Goal: Transaction & Acquisition: Purchase product/service

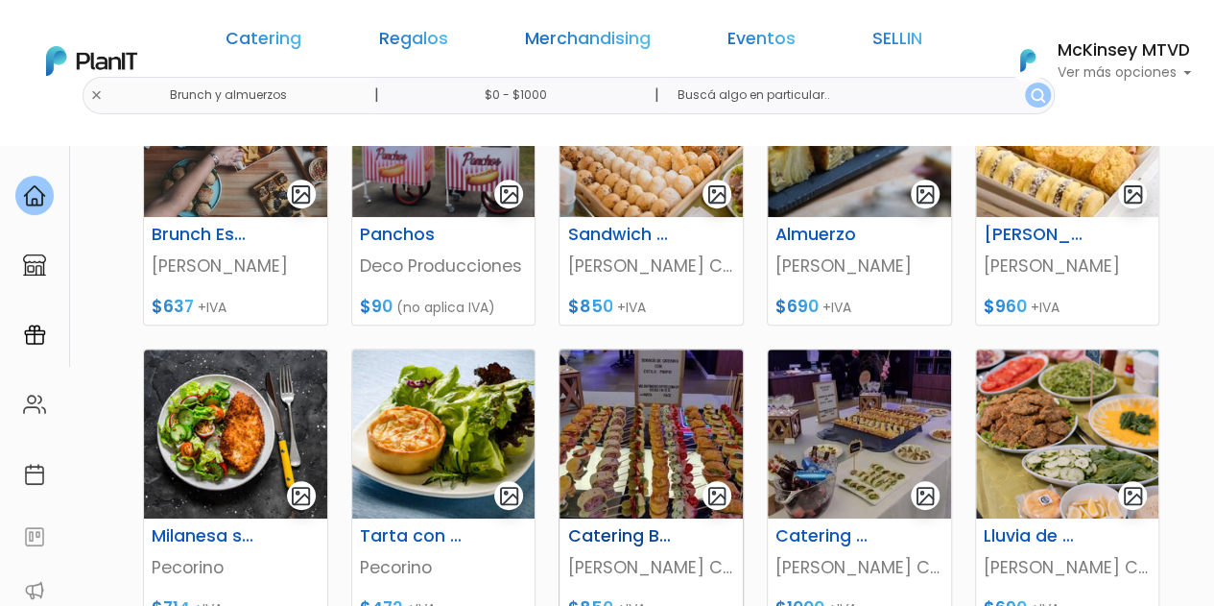
scroll to position [768, 0]
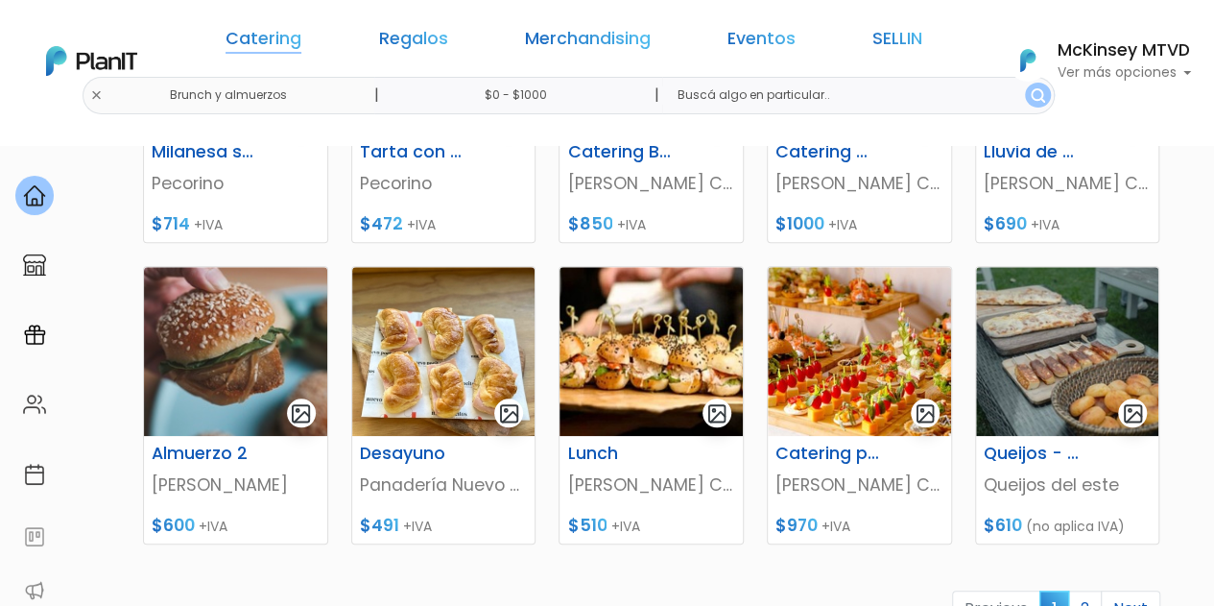
click at [301, 41] on link "Catering" at bounding box center [264, 42] width 76 height 23
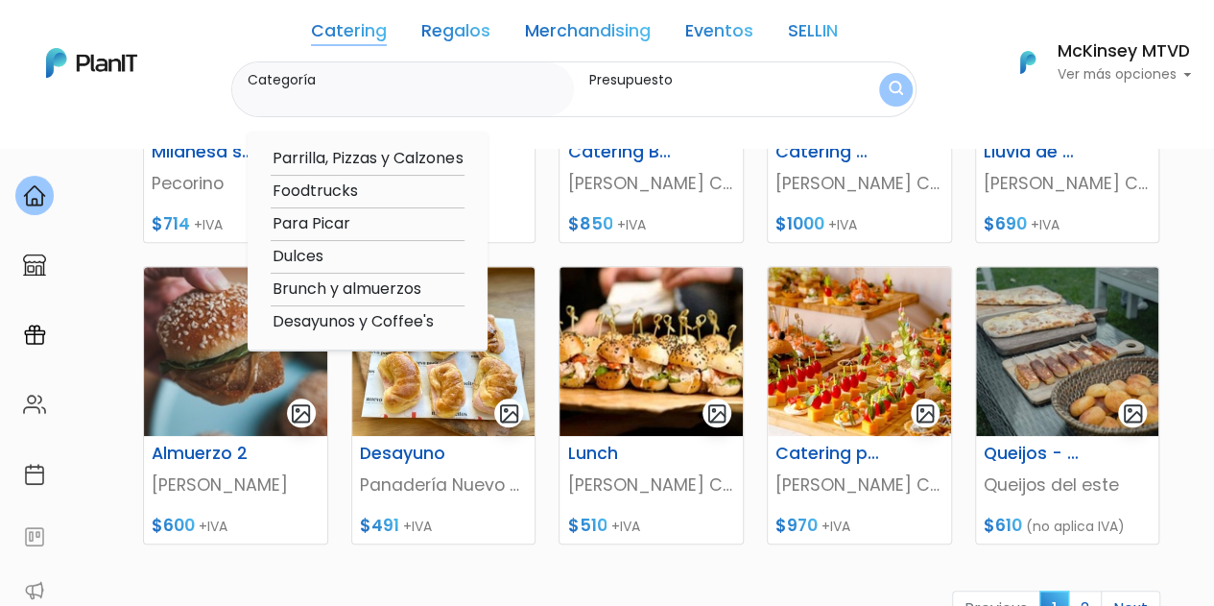
click at [325, 226] on option "Para Picar" at bounding box center [368, 224] width 194 height 24
type input "Para Picar"
type input "$0 - $1000"
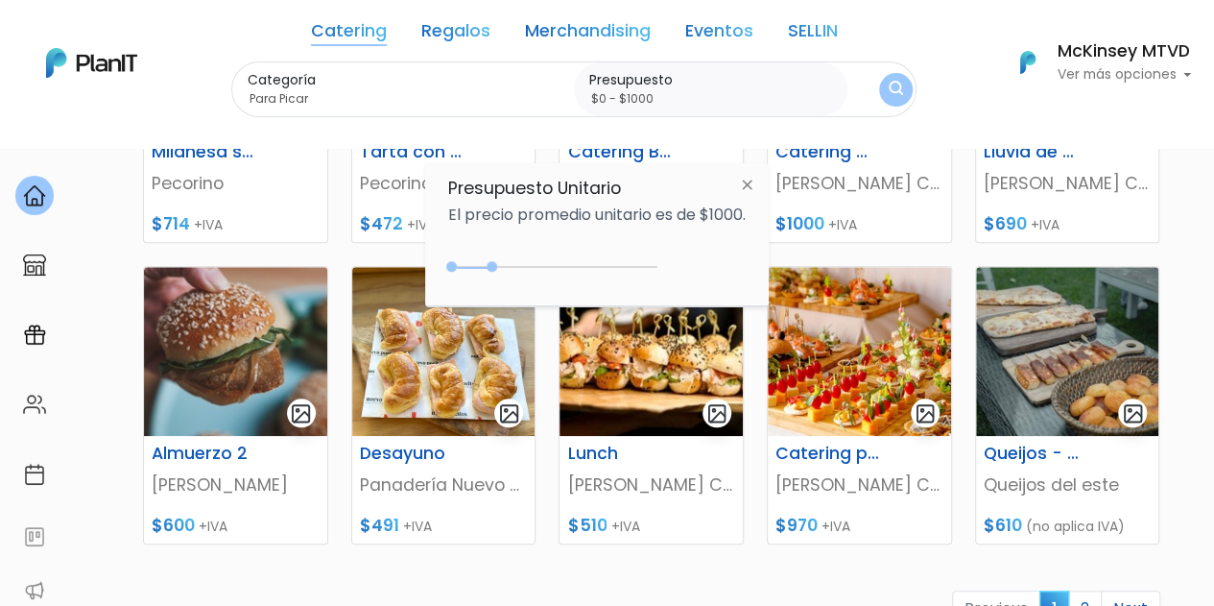
click at [754, 181] on img at bounding box center [747, 184] width 36 height 35
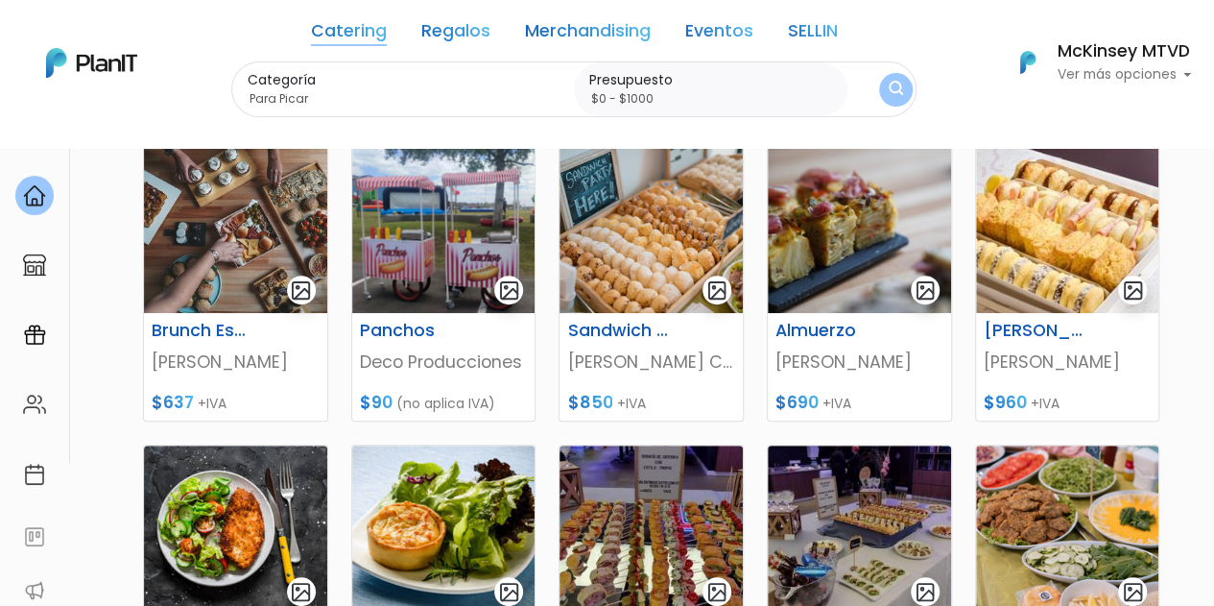
scroll to position [96, 0]
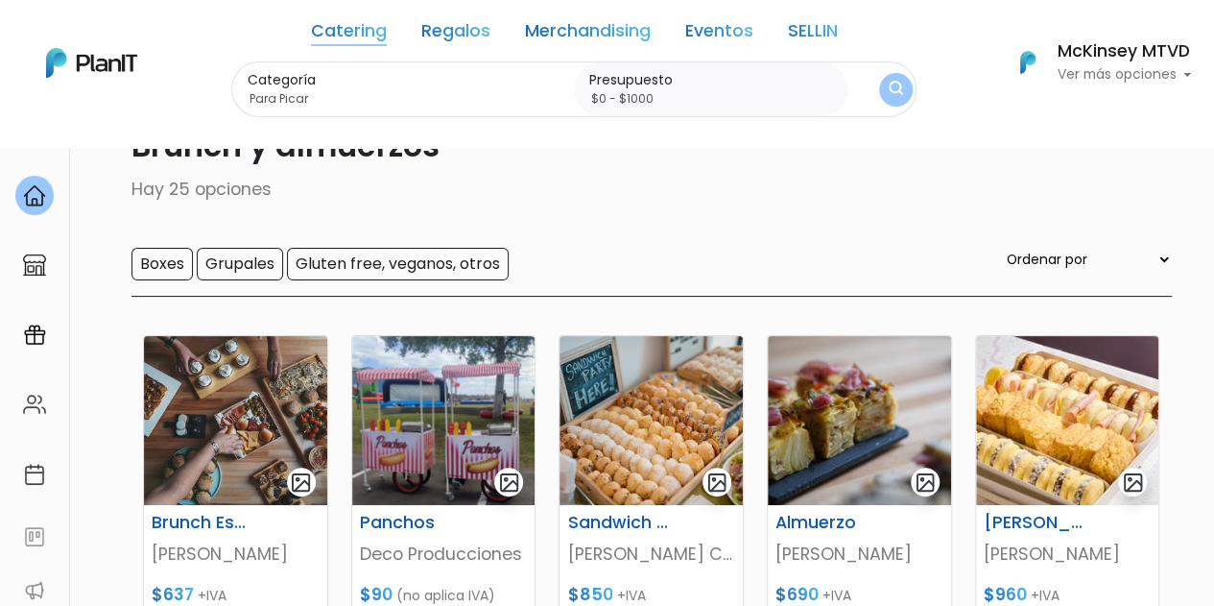
click at [889, 87] on img "submit" at bounding box center [896, 90] width 14 height 18
click at [466, 82] on label "Categoría" at bounding box center [407, 80] width 319 height 20
click at [466, 89] on input "Para Picar" at bounding box center [407, 98] width 319 height 19
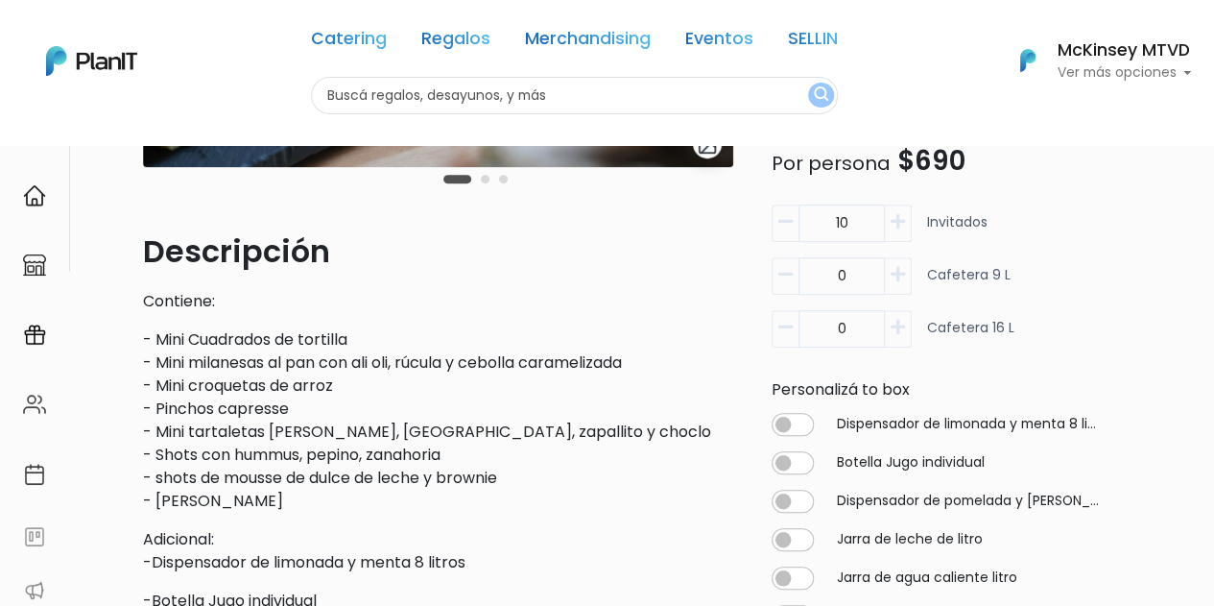
scroll to position [768, 0]
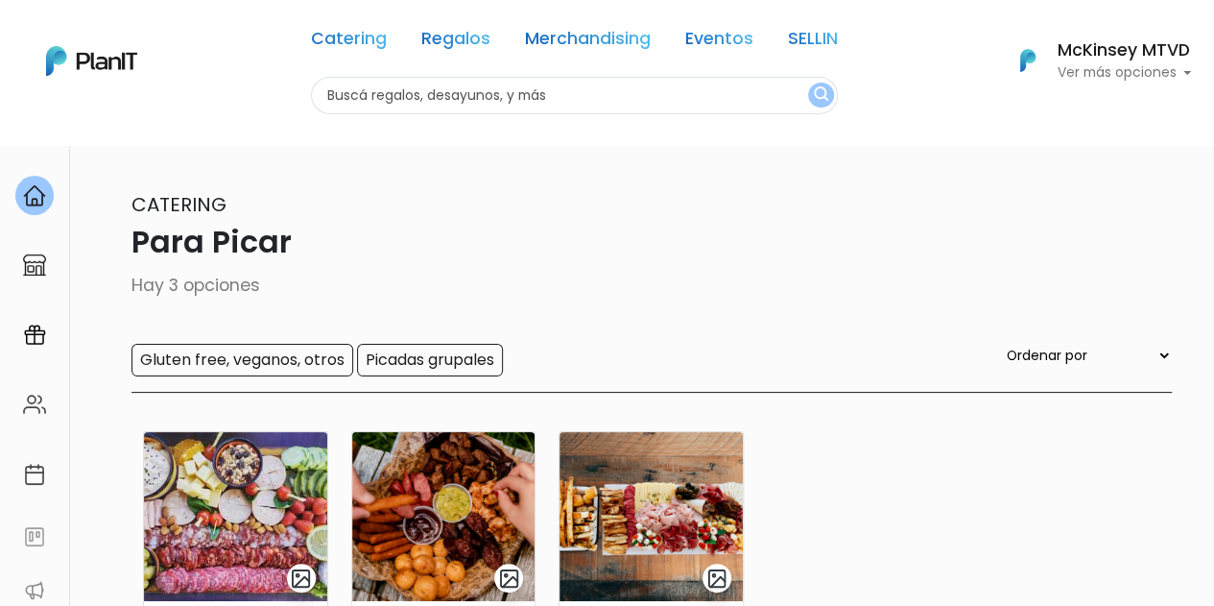
click at [229, 90] on div "Catering Regalos Merchandising Eventos SELLIN Para Picar | $0 - $1000 | Caterin…" at bounding box center [607, 61] width 1214 height 107
click at [394, 99] on input "text" at bounding box center [574, 95] width 527 height 37
type input "filipa"
click at [808, 83] on button "submit" at bounding box center [821, 95] width 26 height 25
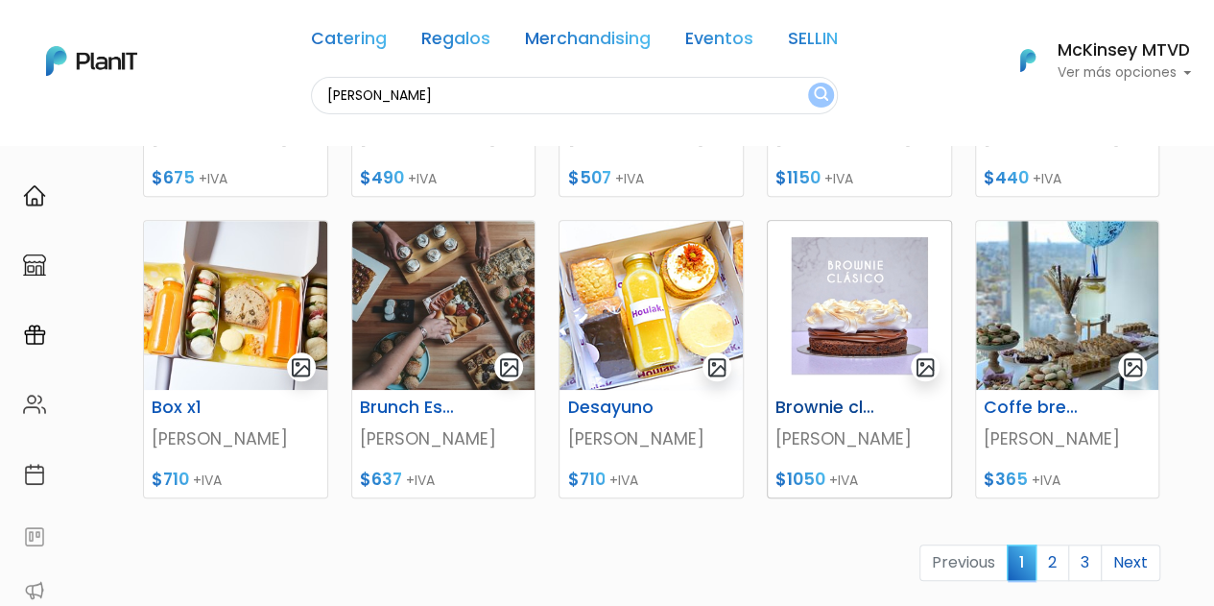
scroll to position [864, 0]
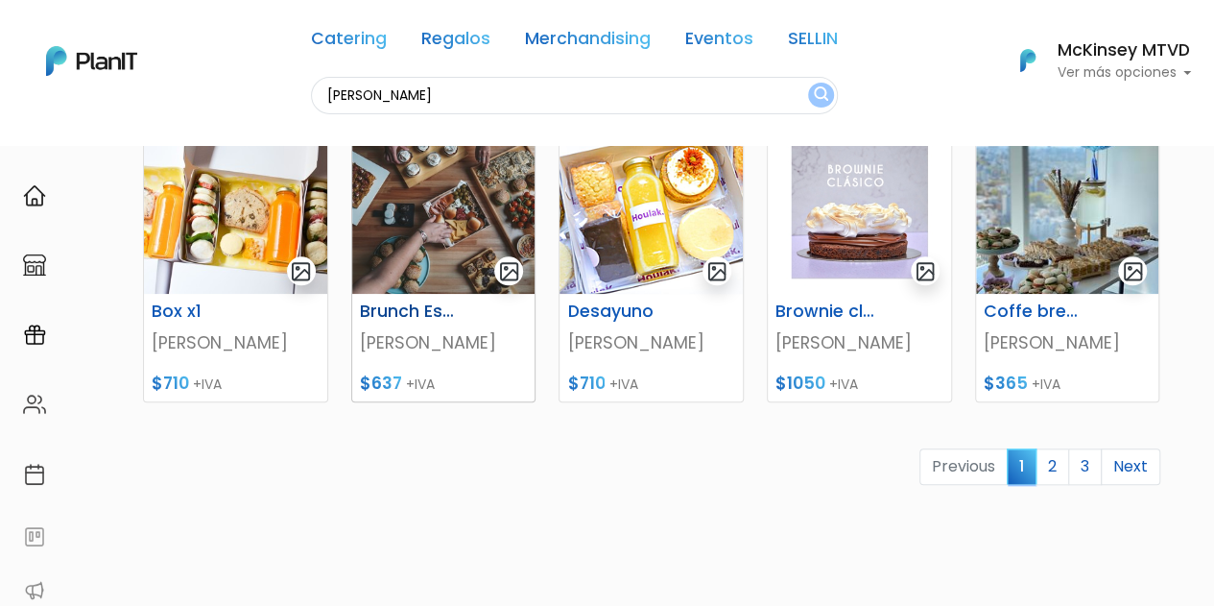
click at [455, 242] on img at bounding box center [443, 209] width 183 height 169
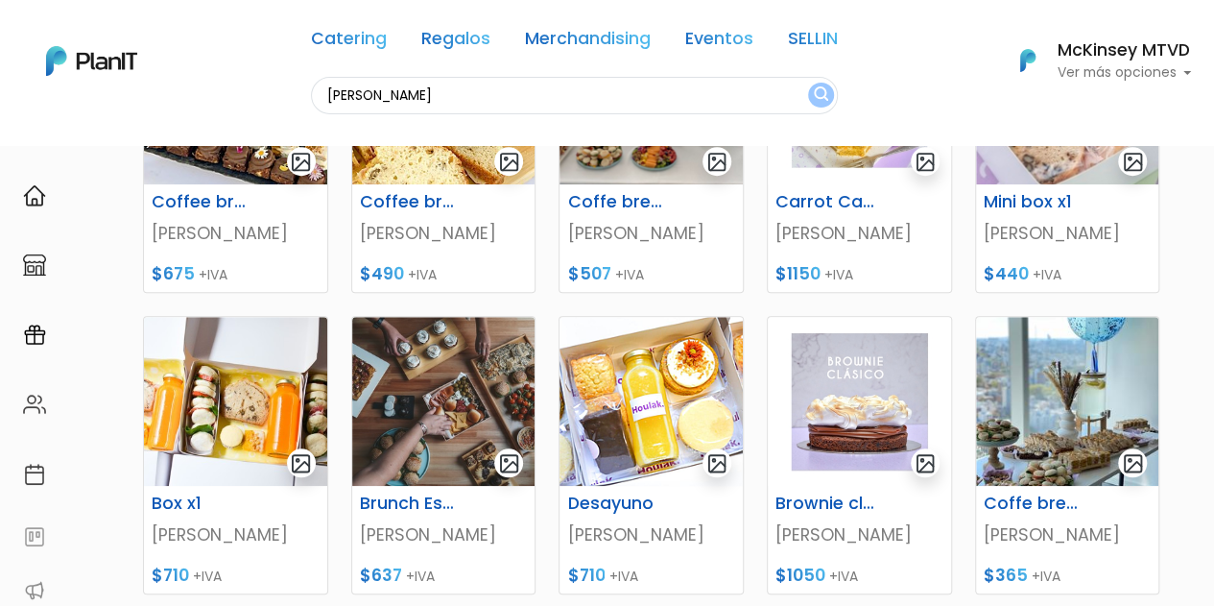
scroll to position [288, 0]
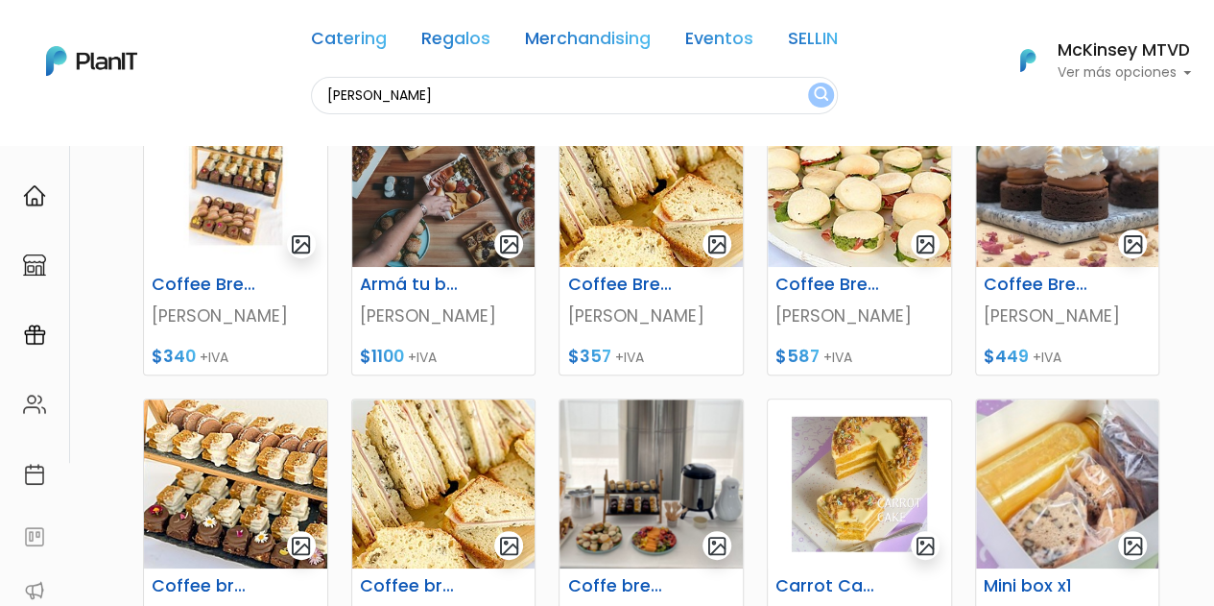
drag, startPoint x: 426, startPoint y: 99, endPoint x: 34, endPoint y: 134, distance: 394.1
click at [9, 134] on nav "Catering Regalos Merchandising Eventos SELLIN filipa Catering Regalos Merchandi…" at bounding box center [607, 72] width 1214 height 145
type input "ensalada con tarta"
click at [808, 83] on button "submit" at bounding box center [821, 95] width 26 height 25
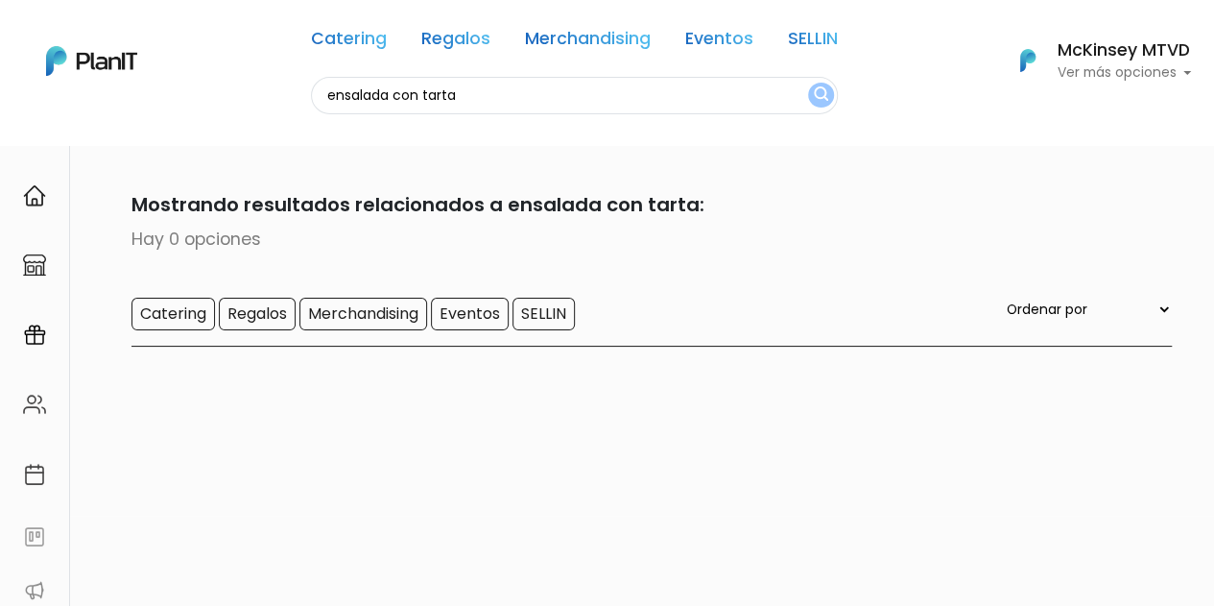
scroll to position [145, 0]
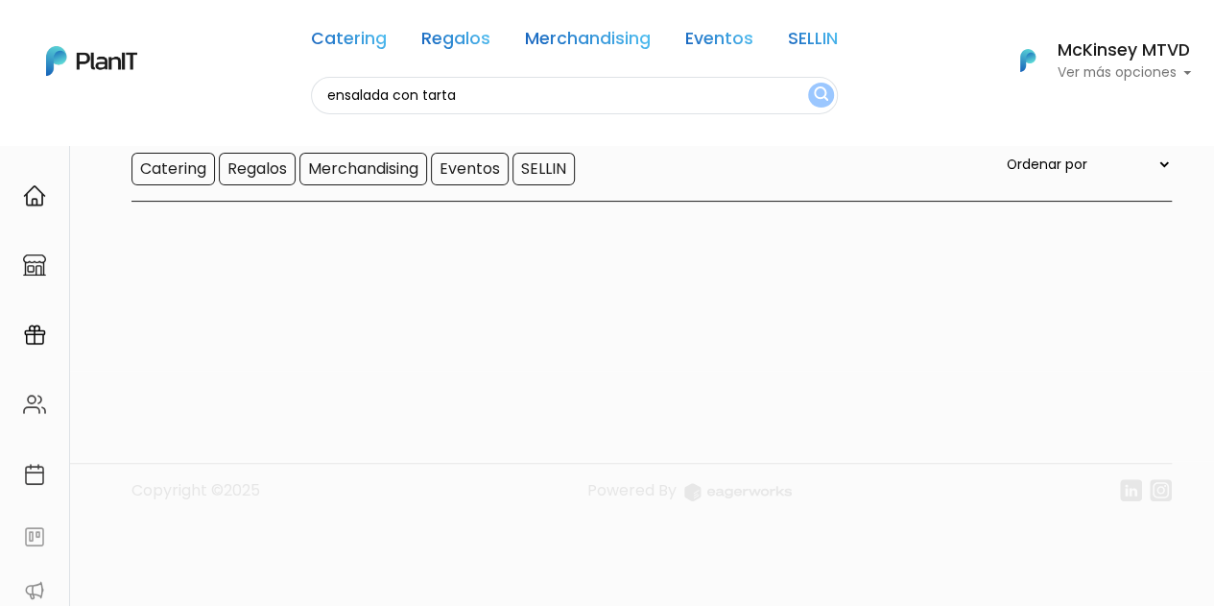
click at [488, 86] on input "ensalada con tarta" at bounding box center [574, 95] width 527 height 37
drag, startPoint x: 392, startPoint y: 96, endPoint x: 621, endPoint y: 103, distance: 229.5
click at [615, 101] on input "ensalada con tarta" at bounding box center [574, 95] width 527 height 37
click at [808, 83] on button "submit" at bounding box center [821, 95] width 26 height 25
click at [768, 91] on input "ensalada" at bounding box center [574, 95] width 527 height 37
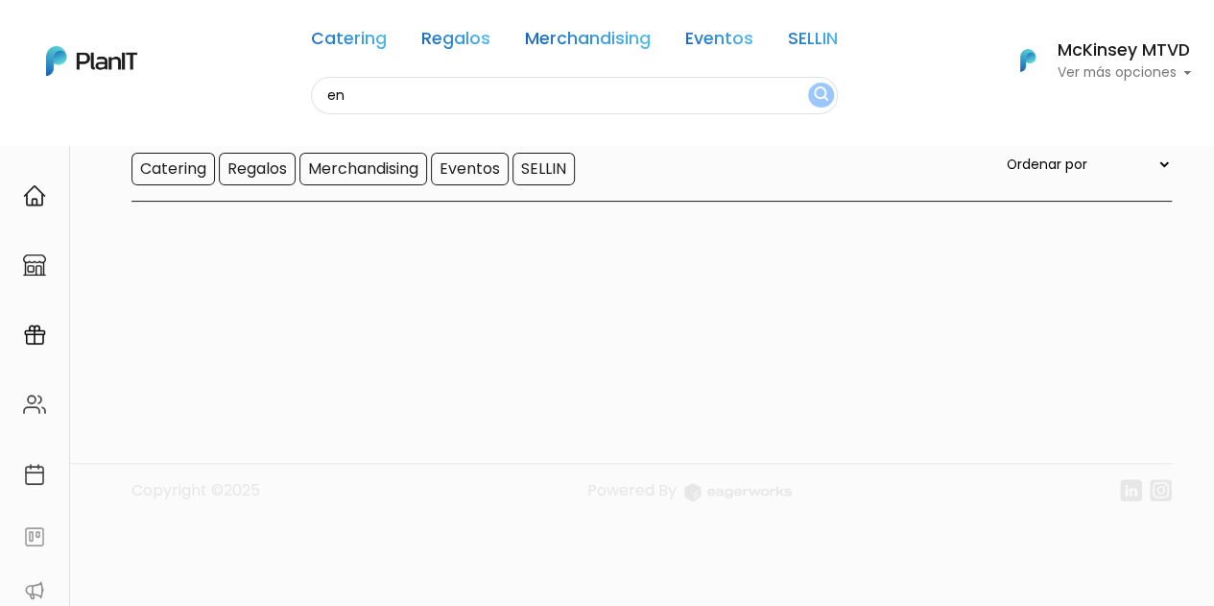
type input "e"
click at [157, 176] on input "Catering" at bounding box center [172, 169] width 83 height 33
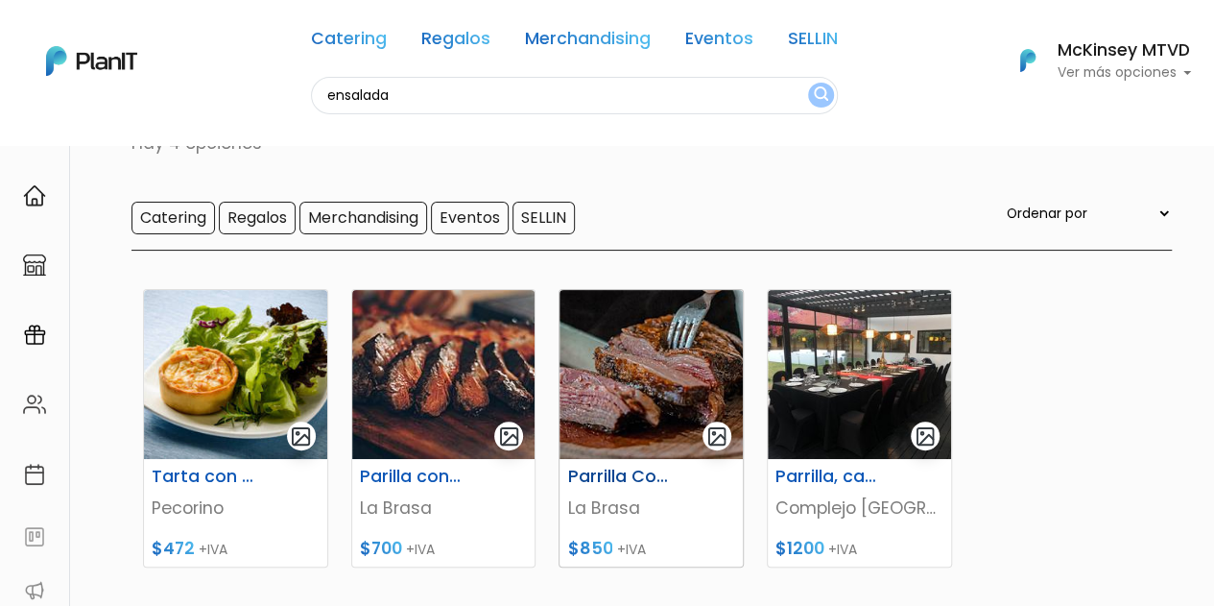
scroll to position [192, 0]
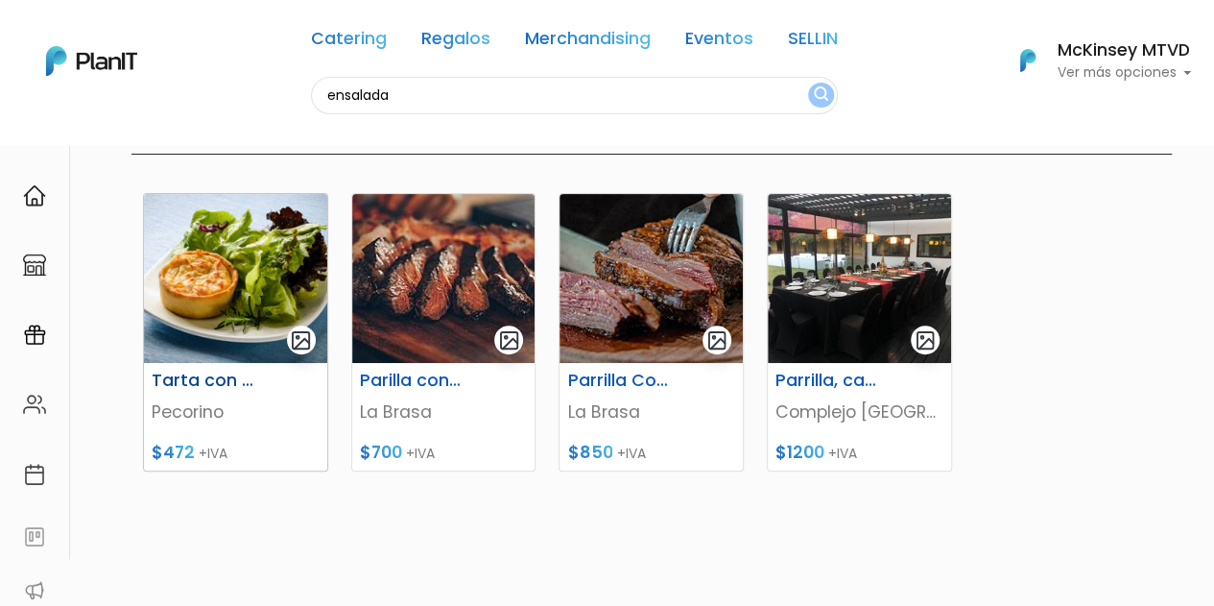
click at [189, 383] on h6 "Tarta con Ensalada" at bounding box center [203, 380] width 127 height 20
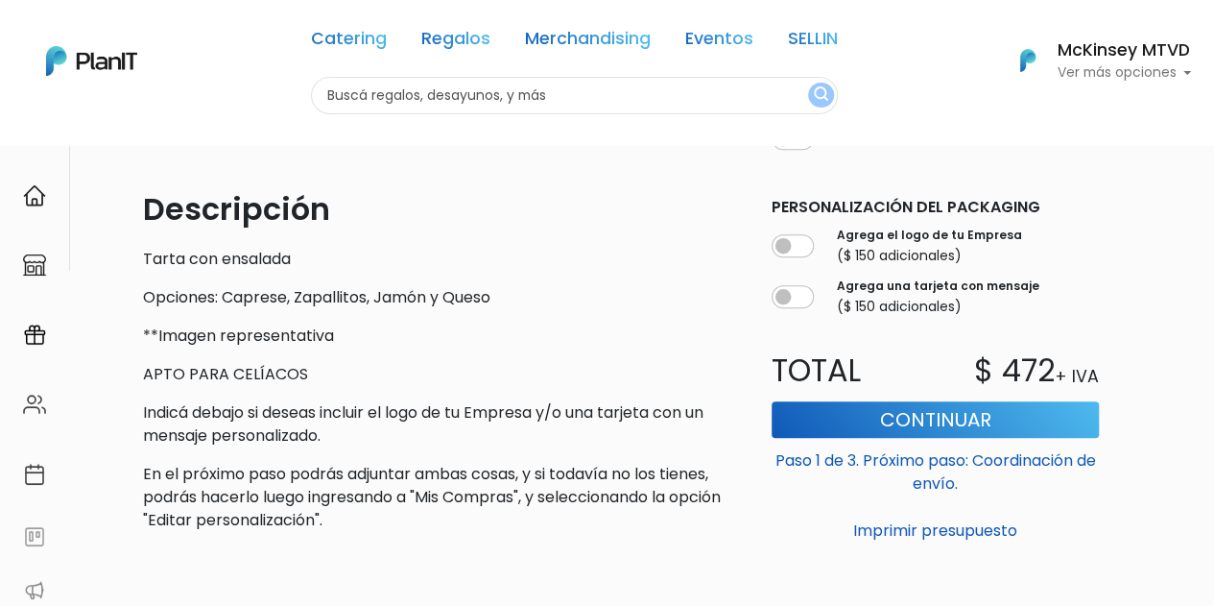
scroll to position [96, 0]
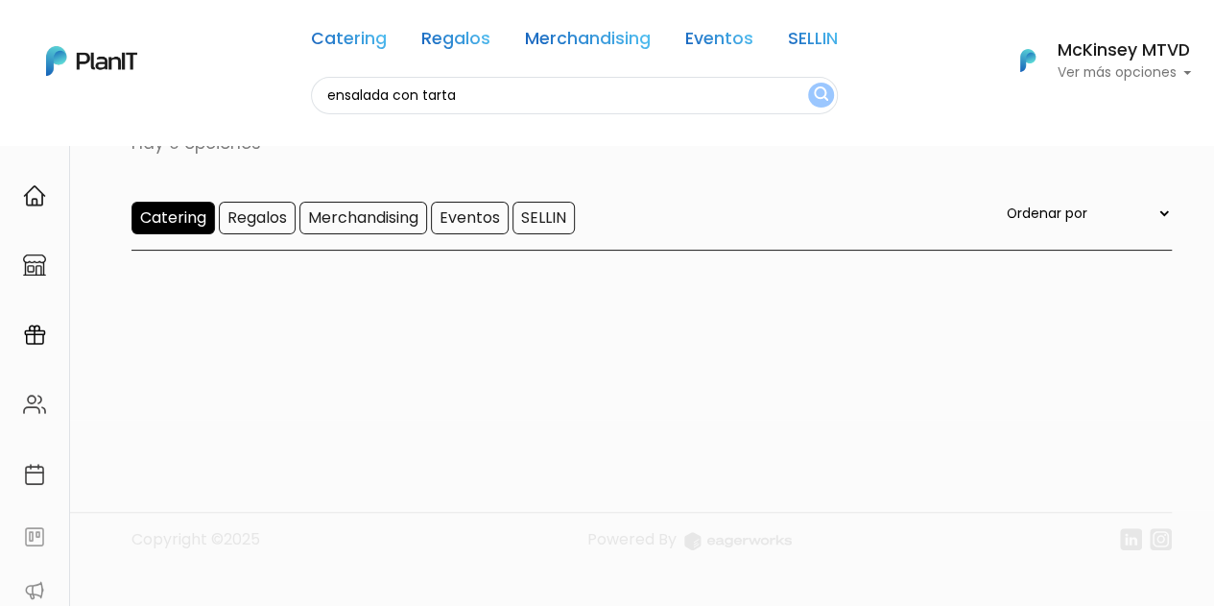
scroll to position [145, 0]
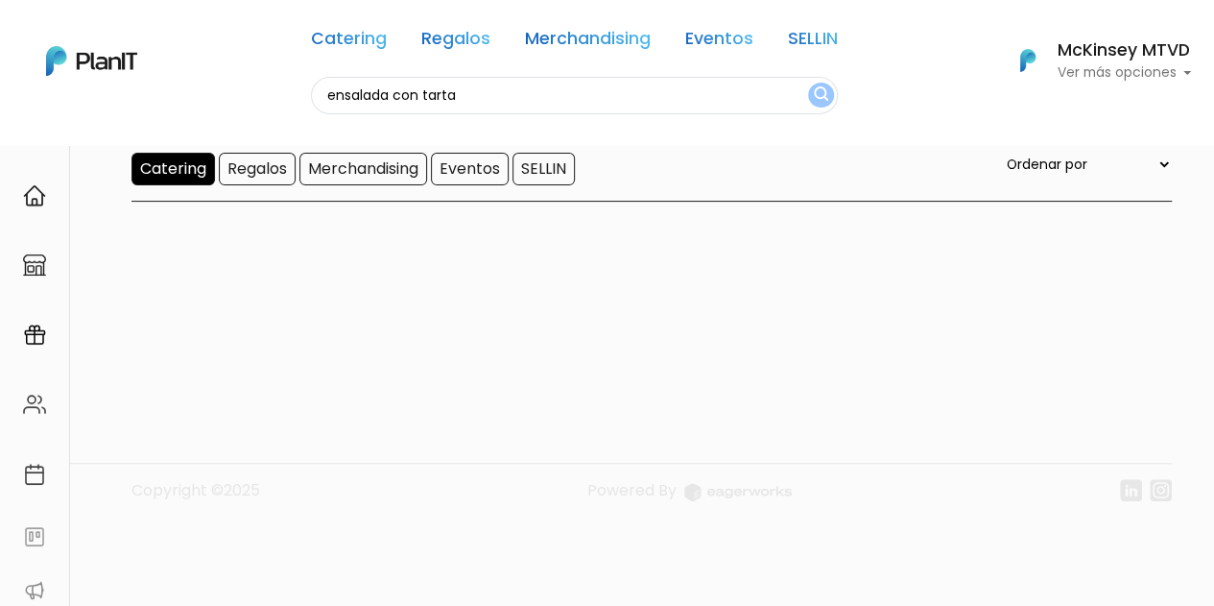
click at [500, 110] on input "ensalada con tarta" at bounding box center [574, 95] width 527 height 37
drag, startPoint x: 681, startPoint y: 90, endPoint x: 195, endPoint y: 105, distance: 486.8
click at [195, 105] on div "Catering Regalos Merchandising Eventos SELLIN ensalada con tarta Catering Regal…" at bounding box center [607, 61] width 1214 height 107
click at [808, 83] on button "submit" at bounding box center [821, 95] width 26 height 25
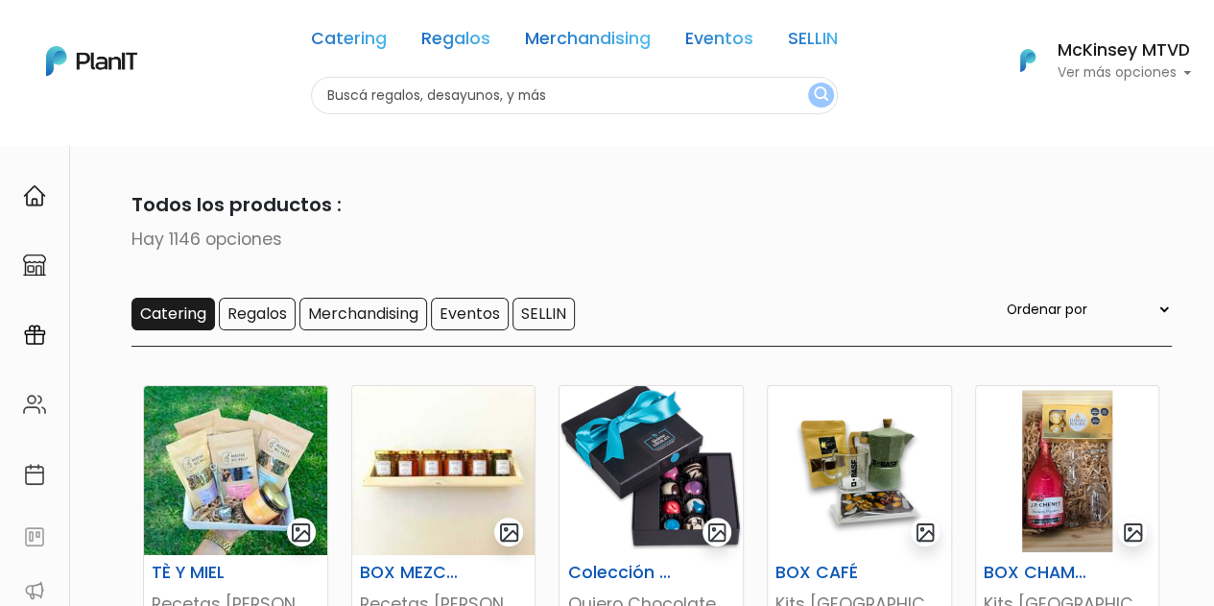
click at [196, 315] on input "Catering" at bounding box center [172, 314] width 83 height 33
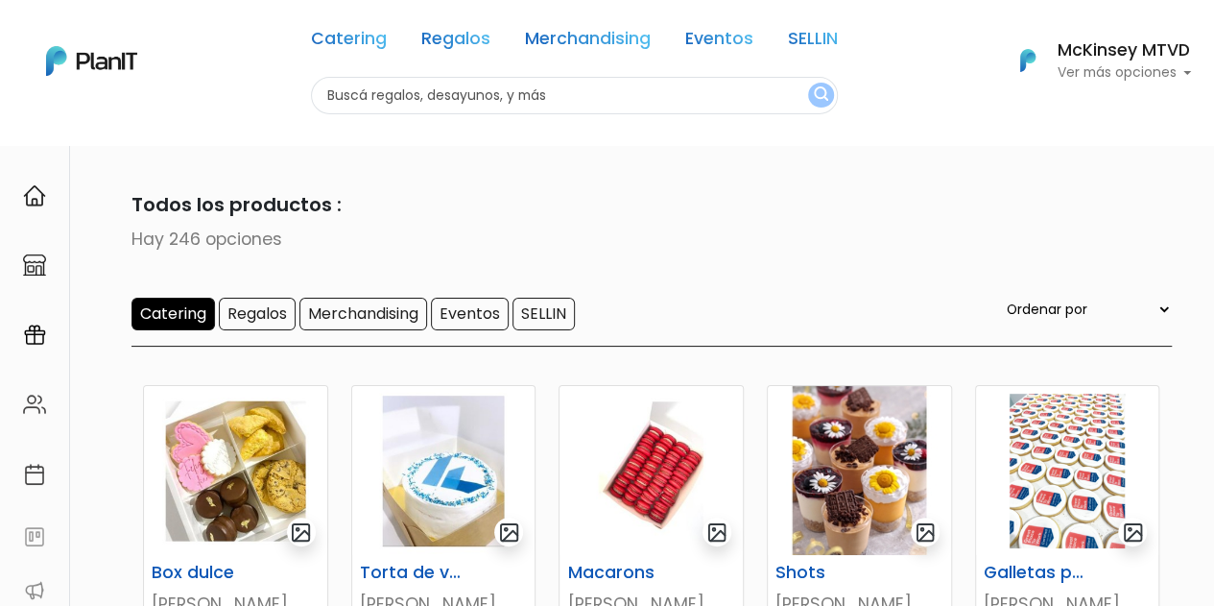
click at [1157, 304] on select "Ordenar por Menor Precio Mayor Precio Reviews Últimos ingresos" at bounding box center [1087, 308] width 169 height 21
click at [607, 239] on p "Hay 246 opciones" at bounding box center [607, 239] width 1129 height 25
click at [475, 89] on input "text" at bounding box center [574, 95] width 527 height 37
type input "brunch"
click at [808, 83] on button "submit" at bounding box center [821, 95] width 26 height 25
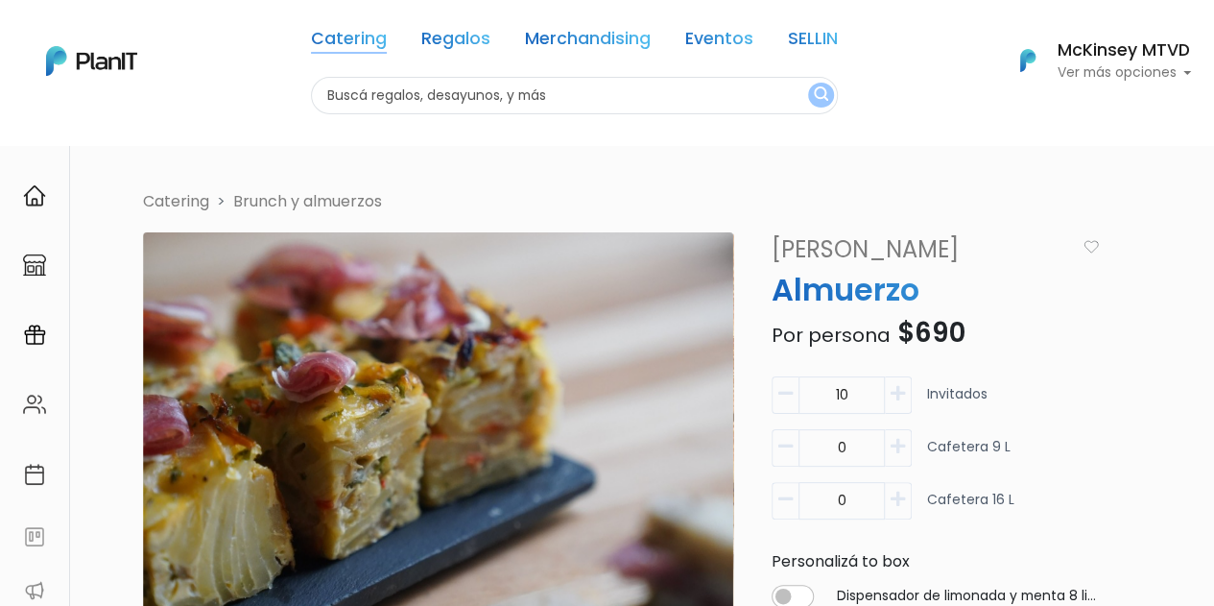
click at [348, 36] on link "Catering" at bounding box center [349, 42] width 76 height 23
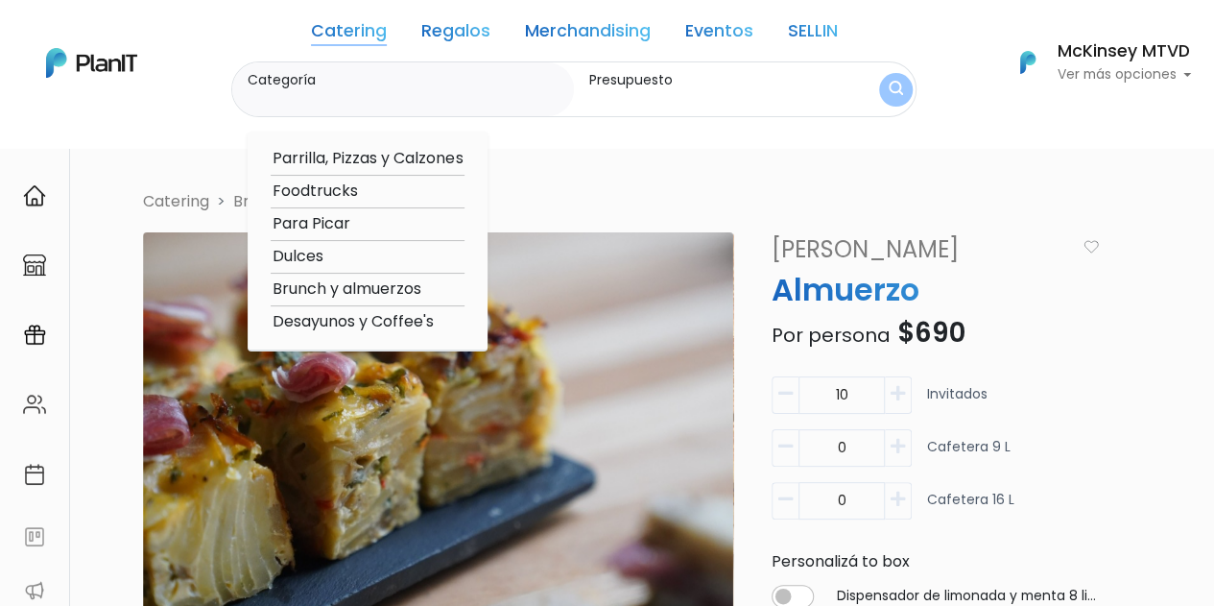
click at [318, 224] on option "Para Picar" at bounding box center [368, 224] width 194 height 24
type input "Para Picar"
type input "$0 - $1000"
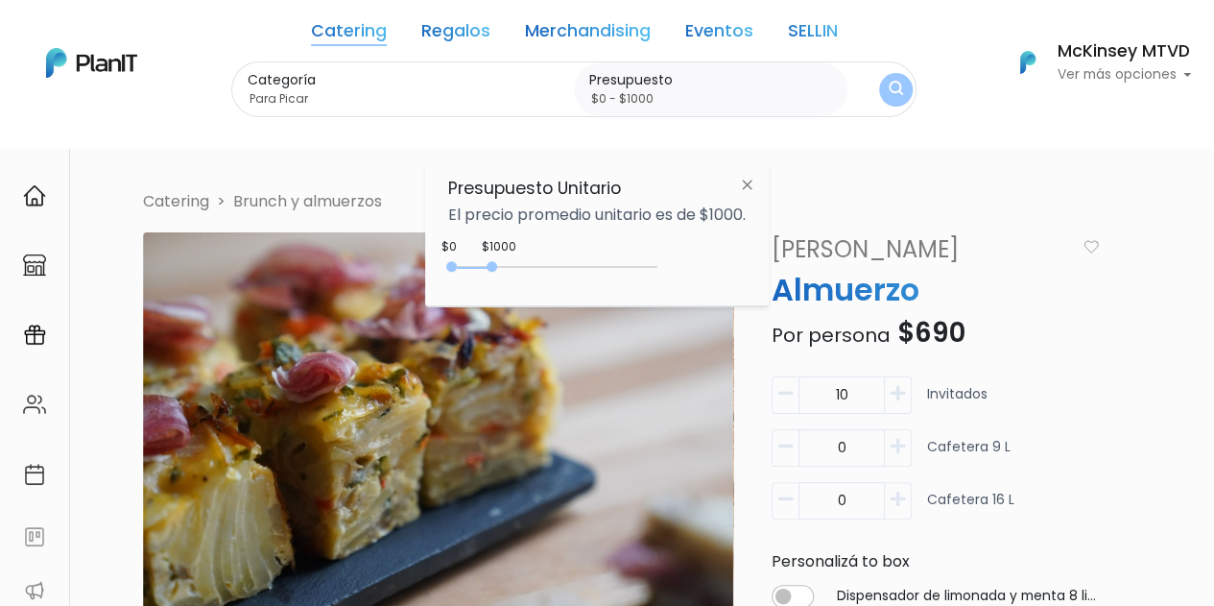
click at [354, 86] on label "Categoría" at bounding box center [407, 80] width 319 height 20
click at [354, 89] on input "Para Picar" at bounding box center [407, 98] width 319 height 19
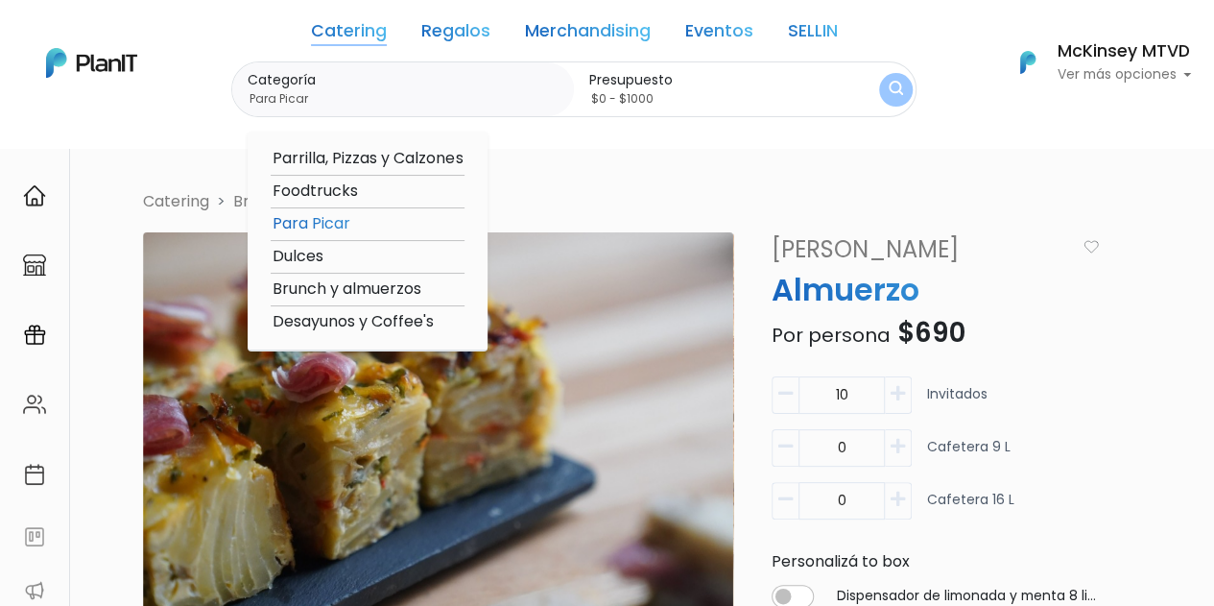
click at [342, 290] on option "Brunch y almuerzos" at bounding box center [368, 289] width 194 height 24
type input "Brunch y almuerzos"
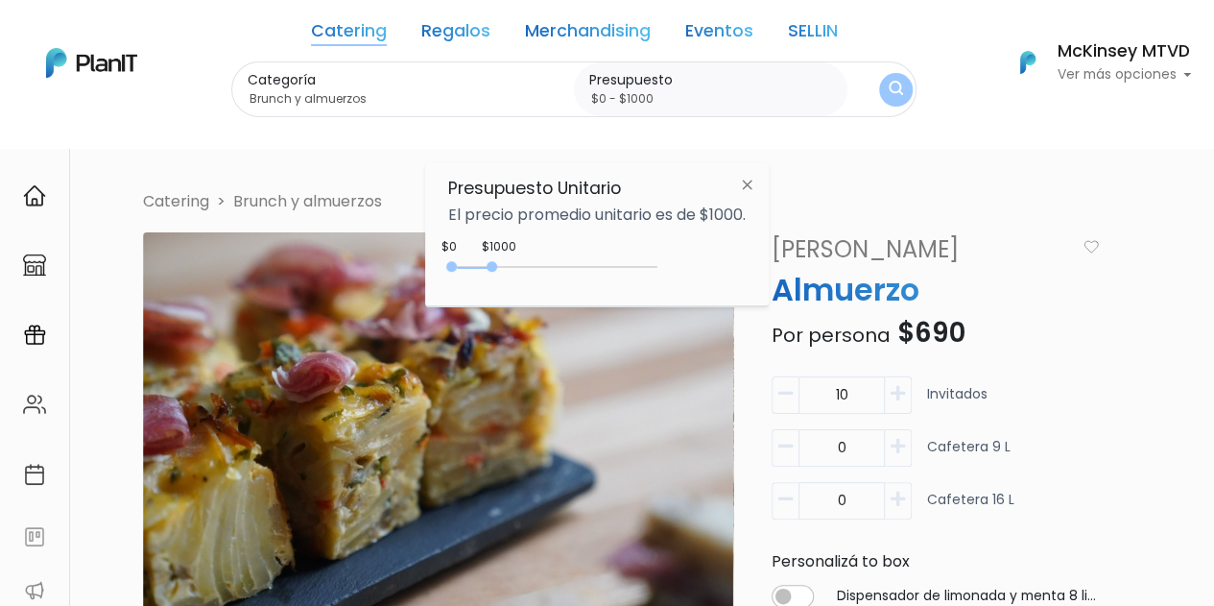
click at [901, 91] on button "submit" at bounding box center [896, 90] width 34 height 34
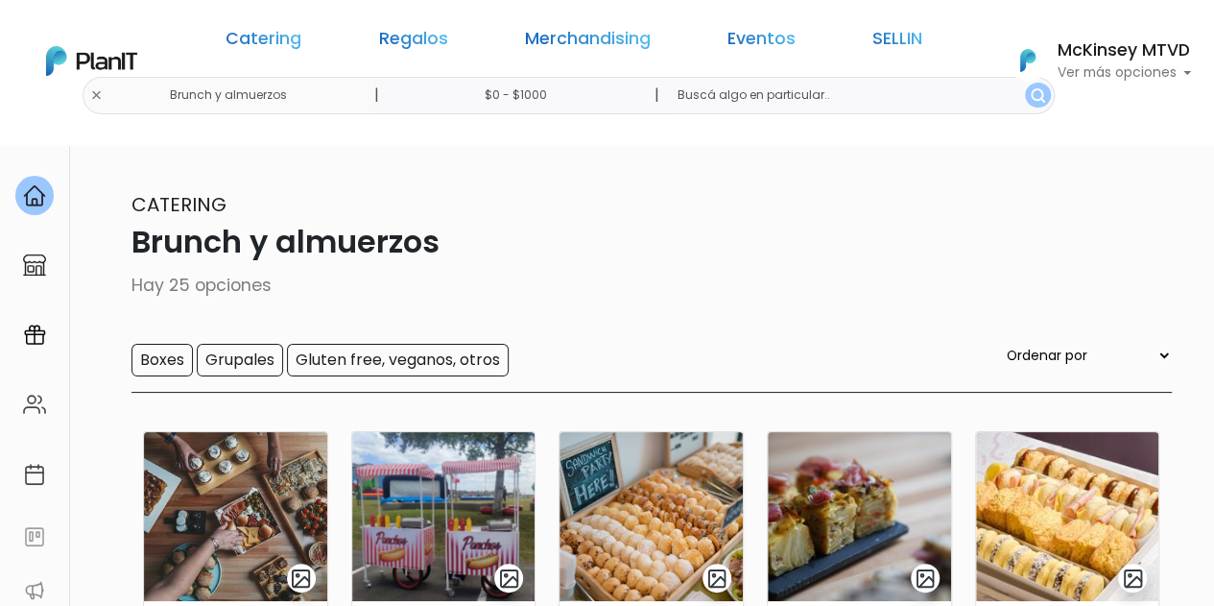
click at [584, 92] on input "$0 - $1000" at bounding box center [520, 95] width 292 height 37
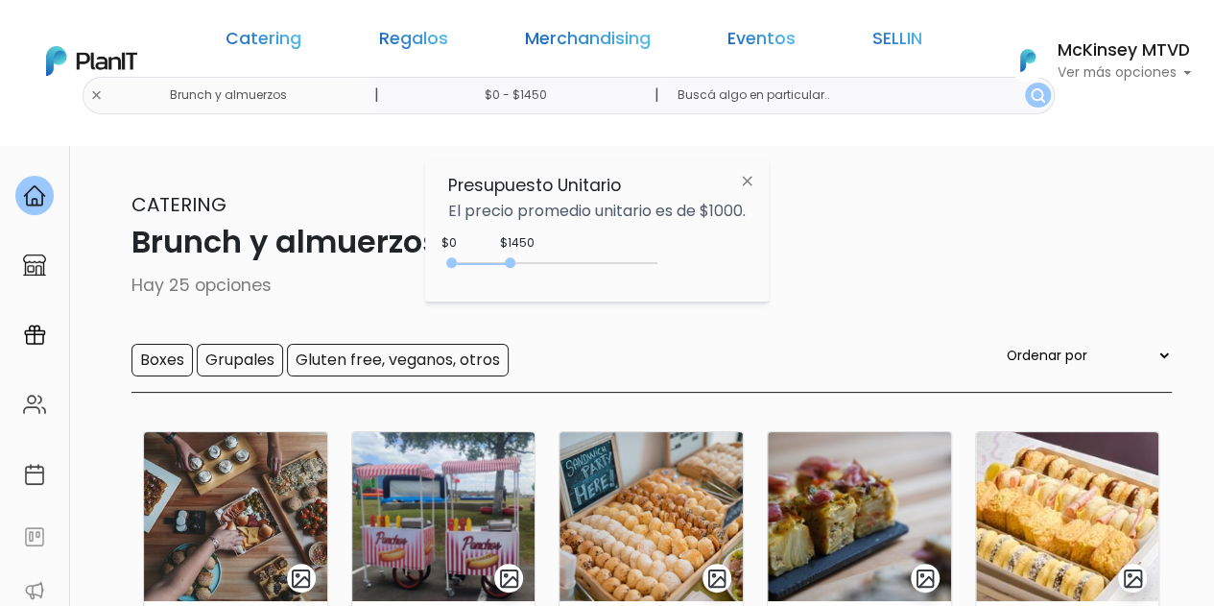
type input "$0 - $1500"
drag, startPoint x: 489, startPoint y: 262, endPoint x: 516, endPoint y: 257, distance: 27.3
click at [516, 257] on div "0 : 1500 0 1500" at bounding box center [557, 266] width 202 height 19
click at [915, 87] on div "Catering Regalos Merchandising Eventos SELLIN Brunch y almuerzos | $0 - $1500 |…" at bounding box center [607, 61] width 1214 height 107
click at [1031, 96] on img "submit" at bounding box center [1038, 95] width 14 height 14
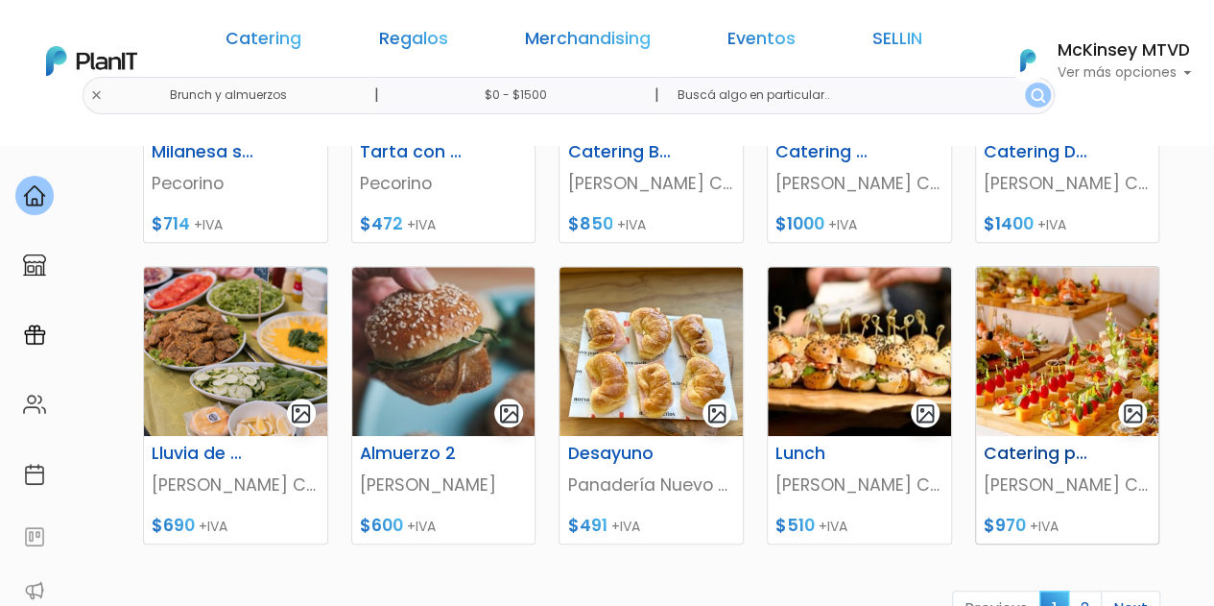
scroll to position [864, 0]
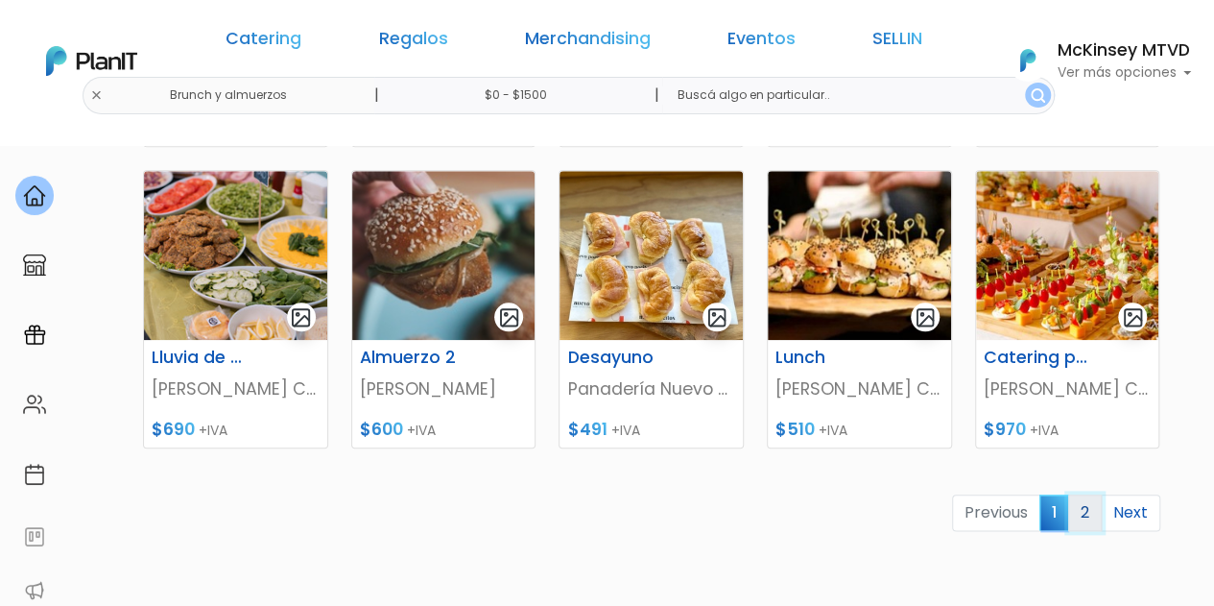
click at [1085, 512] on link "2" at bounding box center [1085, 512] width 34 height 36
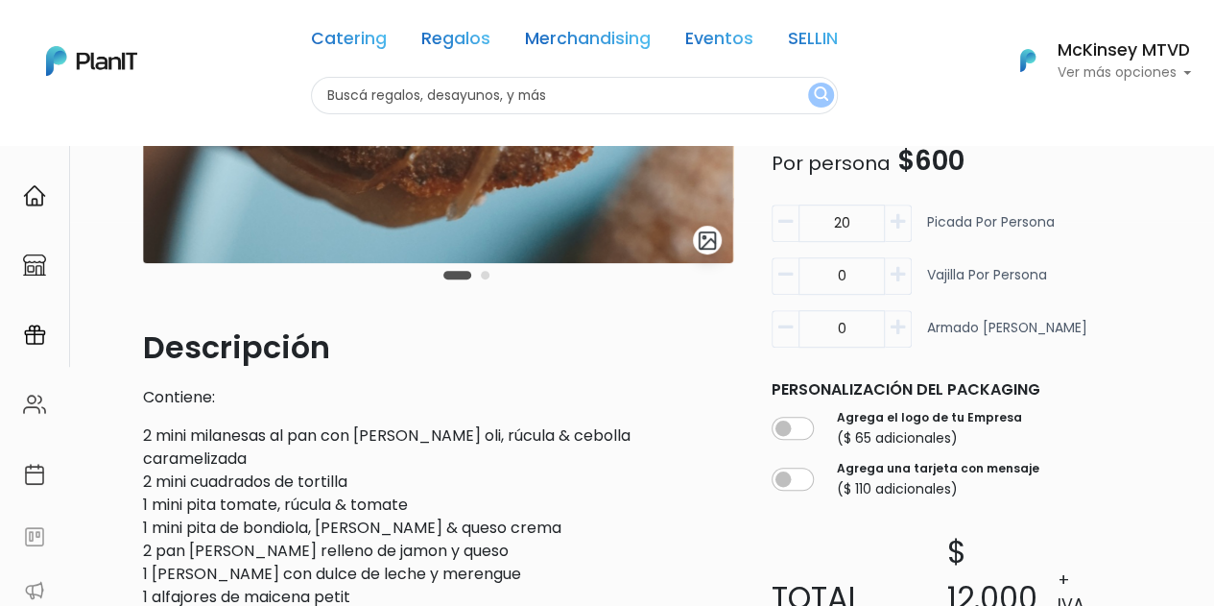
scroll to position [576, 0]
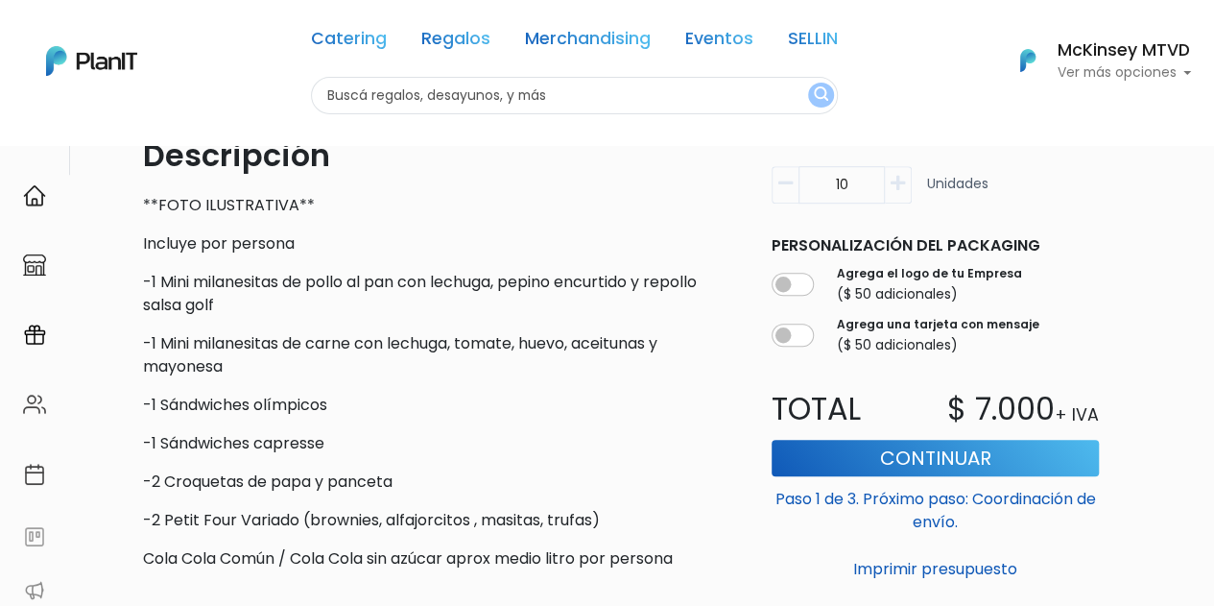
scroll to position [672, 0]
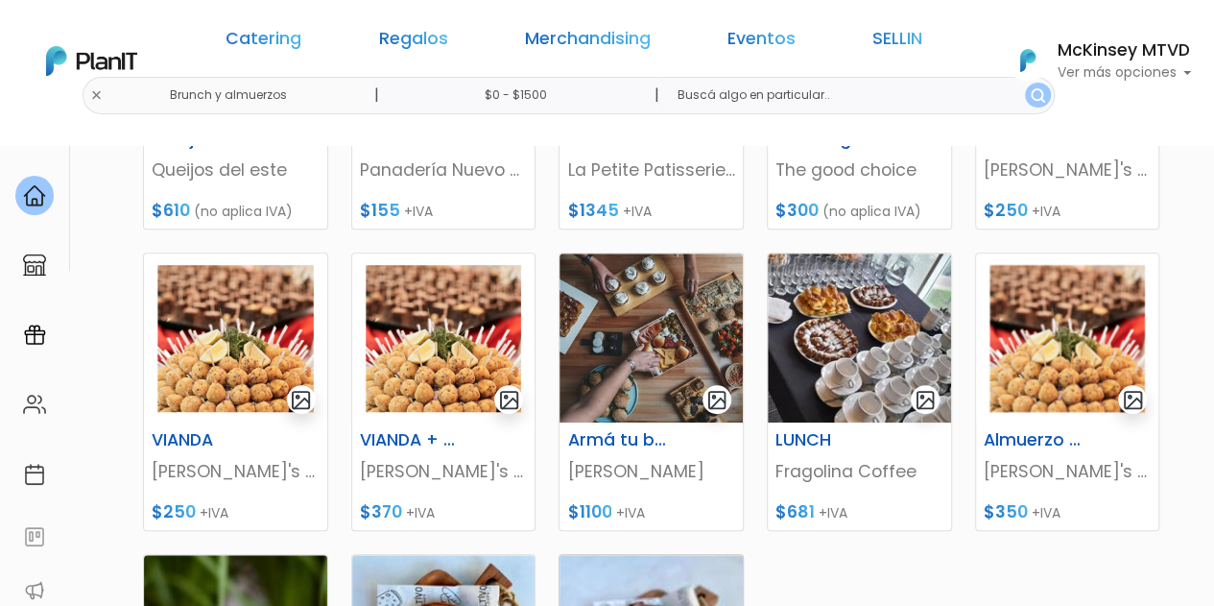
scroll to position [672, 0]
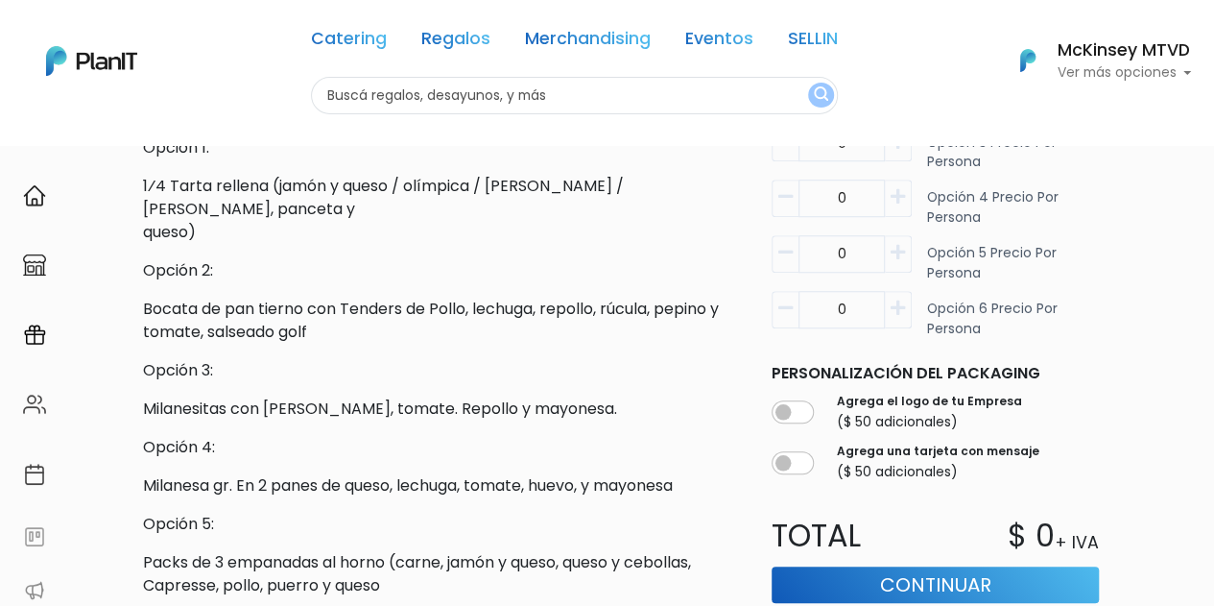
scroll to position [480, 0]
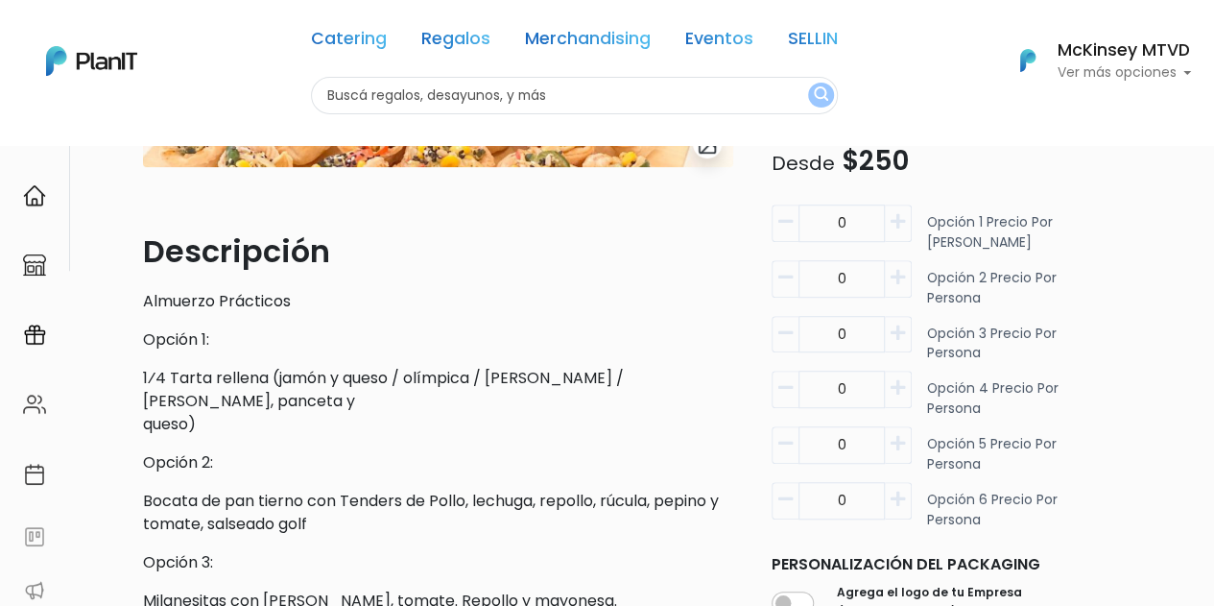
click at [194, 382] on p "1⁄4 Tarta rellena ([PERSON_NAME] y queso / olímpica / [PERSON_NAME] / [PERSON_N…" at bounding box center [438, 401] width 590 height 69
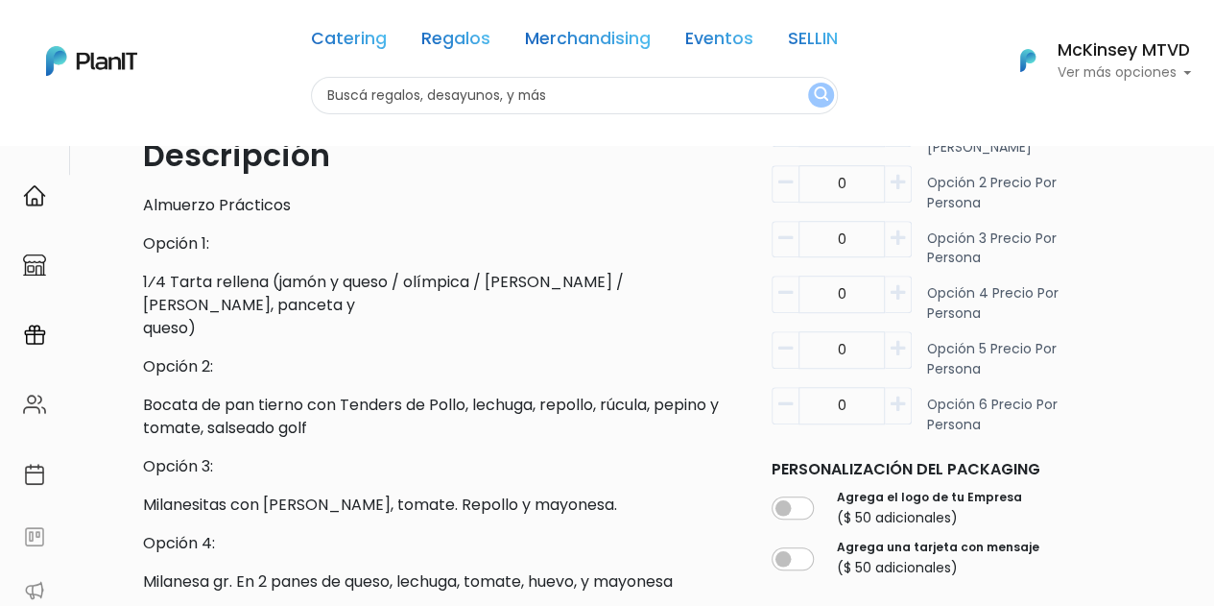
click at [194, 393] on p "Bocata de pan tierno con Tenders de Pollo, lechuga, repollo, rúcula, pepino y t…" at bounding box center [438, 416] width 590 height 46
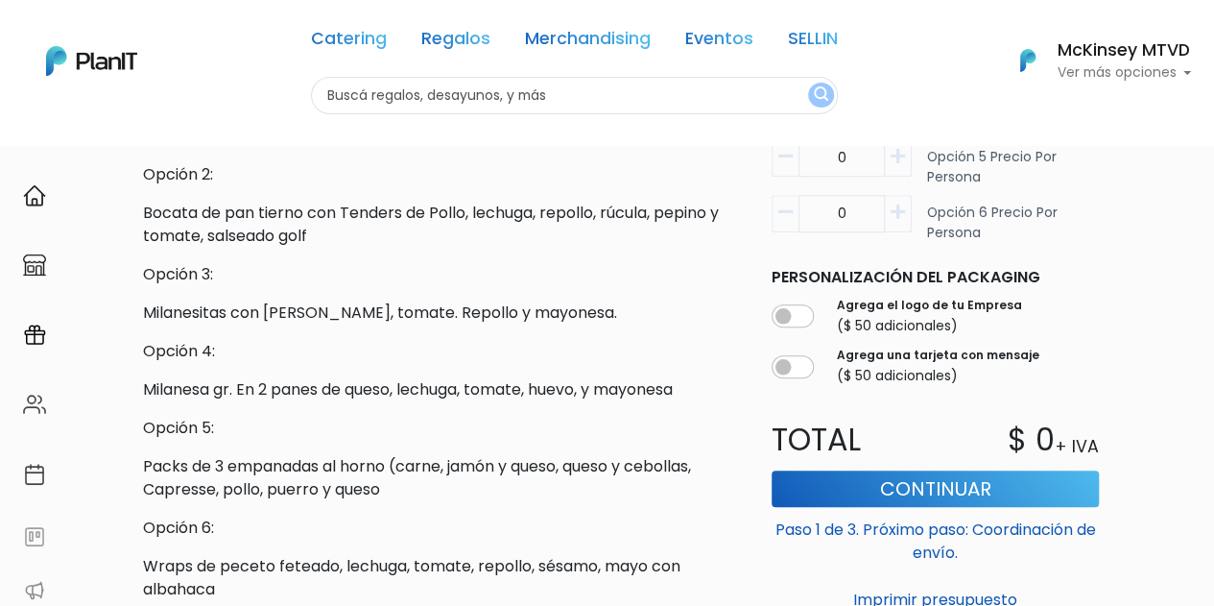
click at [262, 378] on p "Milanesa gr. En 2 panes de queso, lechuga, tomate, huevo, y mayonesa" at bounding box center [438, 389] width 590 height 23
click at [299, 455] on p "Packs de 3 empanadas al horno (carne, jamón y queso, queso y cebollas, Capresse…" at bounding box center [438, 478] width 590 height 46
click at [231, 555] on p "Wraps de peceto feteado, lechuga, tomate, repollo, sésamo, mayo con albahaca" at bounding box center [438, 578] width 590 height 46
click at [230, 555] on p "Wraps de peceto feteado, lechuga, tomate, repollo, sésamo, mayo con albahaca" at bounding box center [438, 578] width 590 height 46
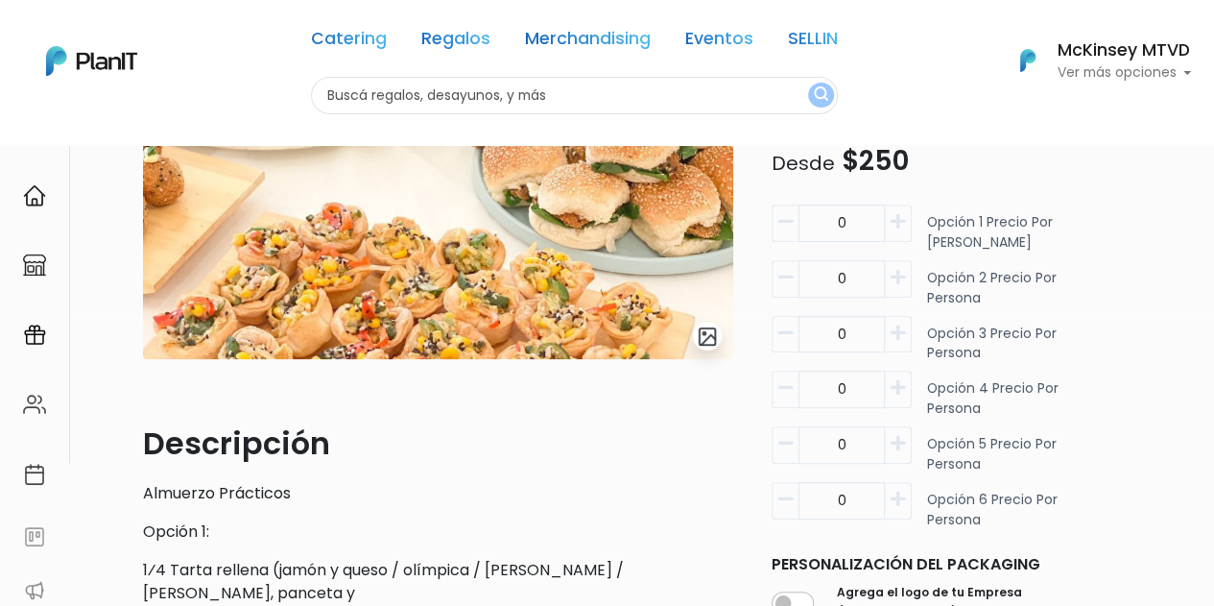
scroll to position [384, 0]
